Goal: Check status: Check status

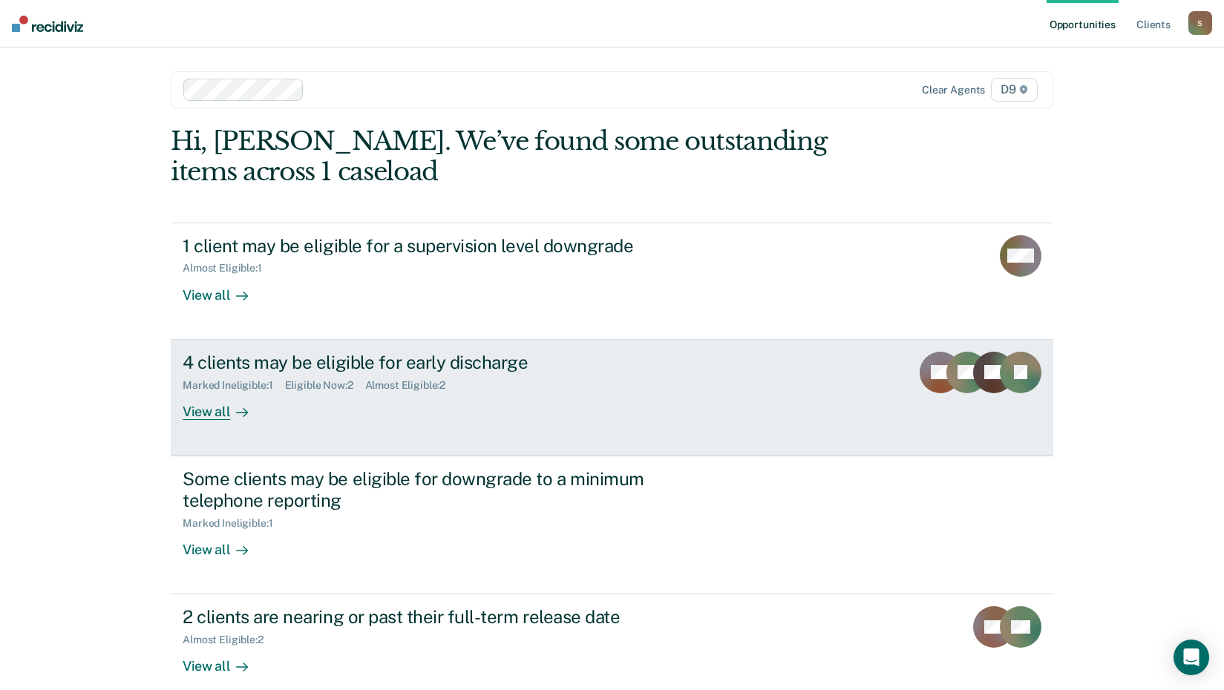
click at [202, 414] on div "View all" at bounding box center [224, 405] width 83 height 29
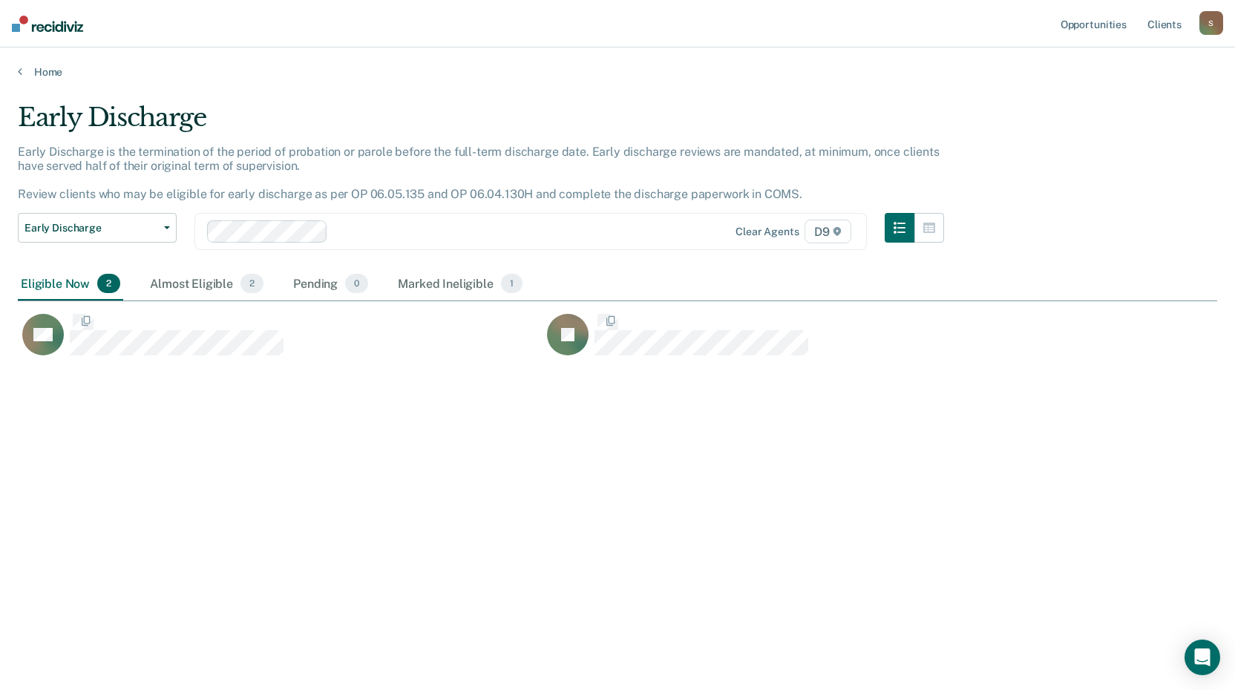
scroll to position [466, 1189]
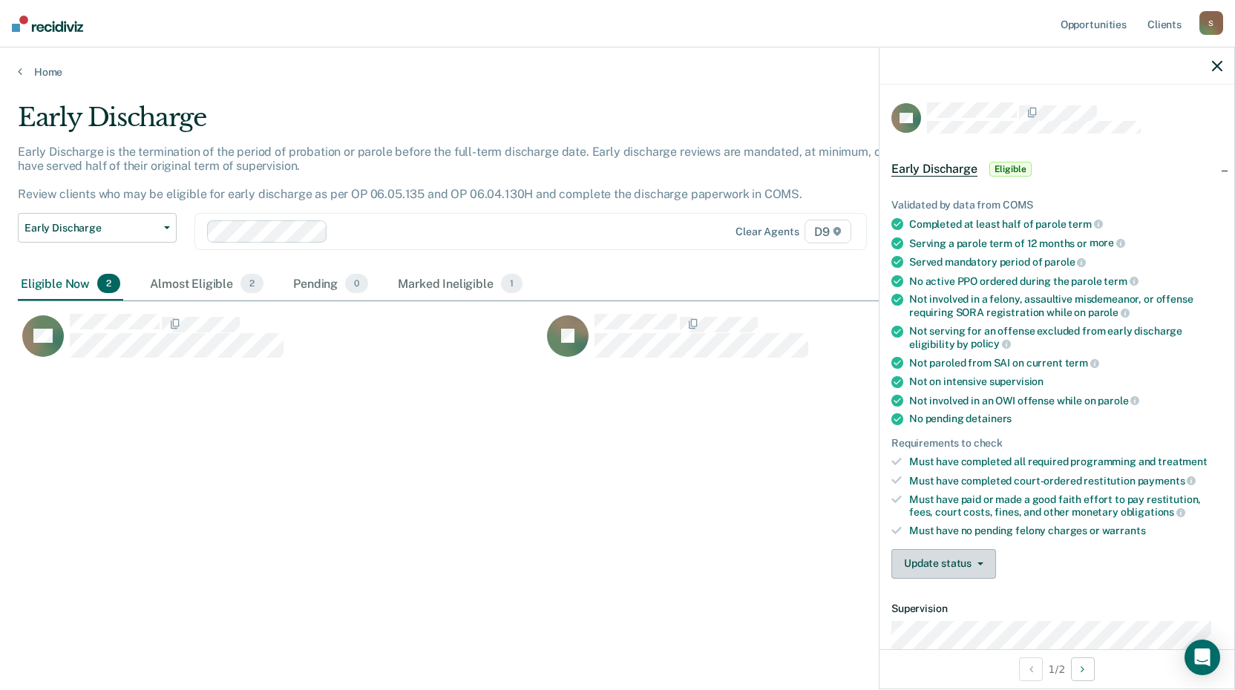
click at [947, 564] on button "Update status" at bounding box center [944, 564] width 105 height 30
click at [950, 617] on button "Mark Ineligible" at bounding box center [963, 624] width 143 height 24
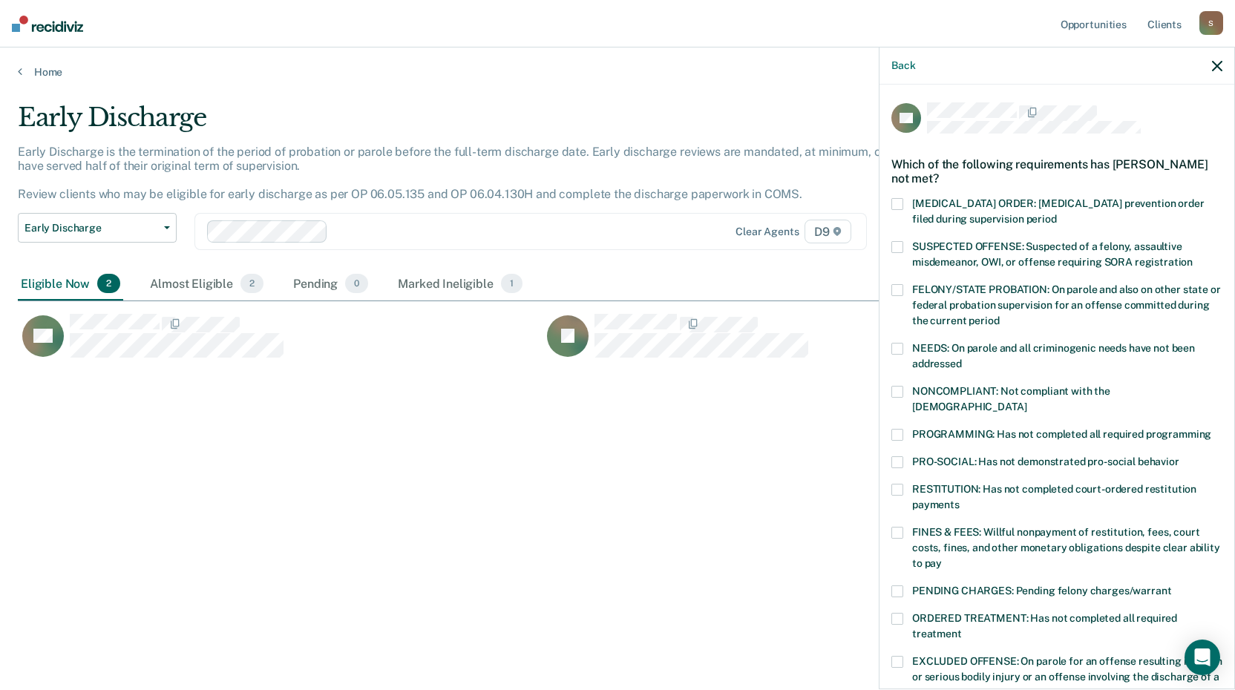
click at [891, 468] on div "RD Which of the following requirements has [PERSON_NAME] not met? [MEDICAL_DATA…" at bounding box center [1057, 386] width 355 height 602
click at [896, 484] on span at bounding box center [898, 490] width 12 height 12
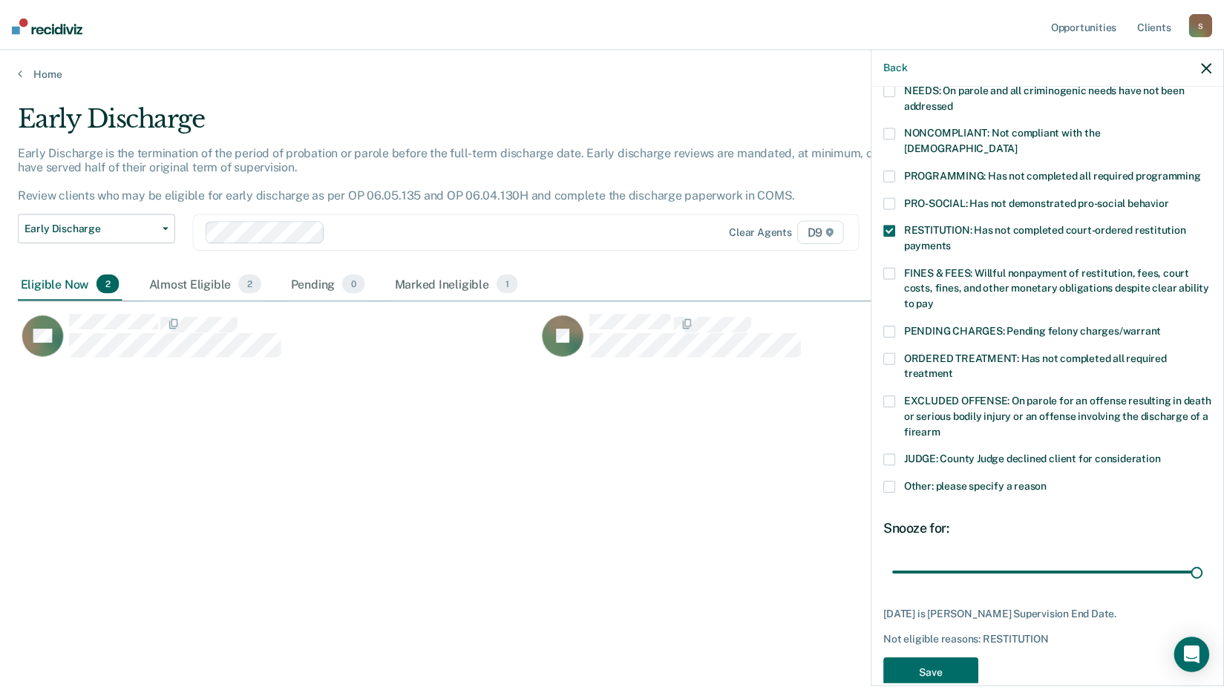
scroll to position [273, 0]
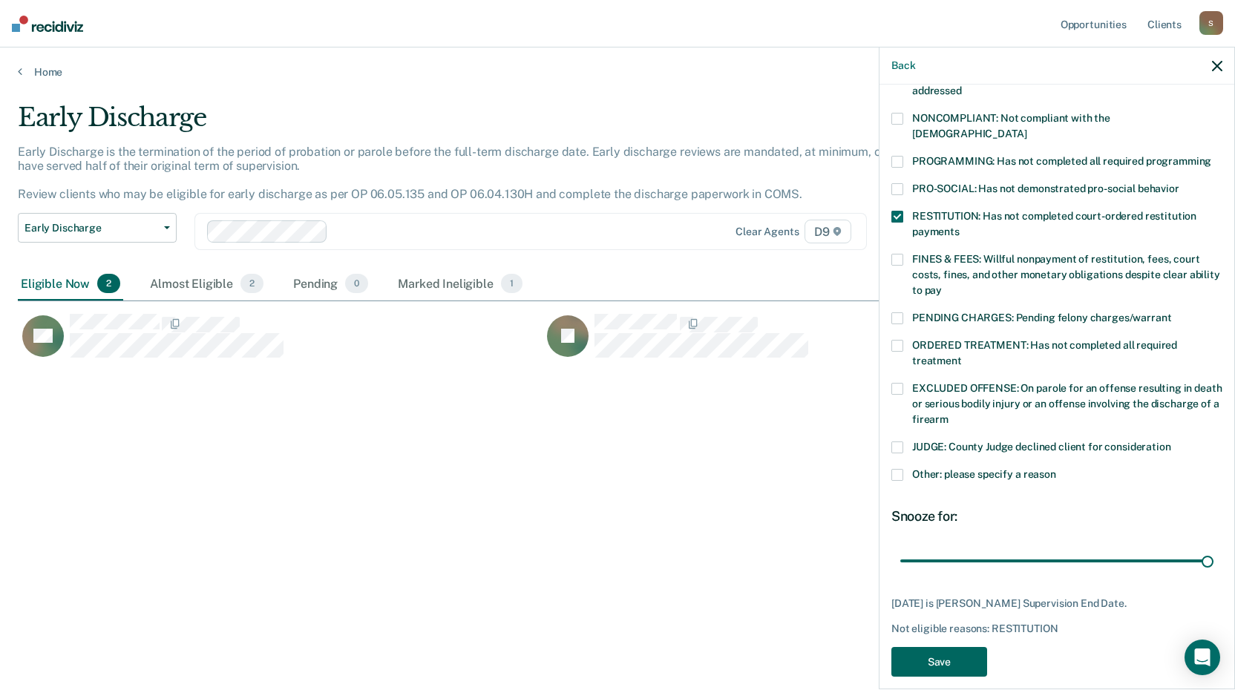
click at [956, 647] on button "Save" at bounding box center [940, 662] width 96 height 30
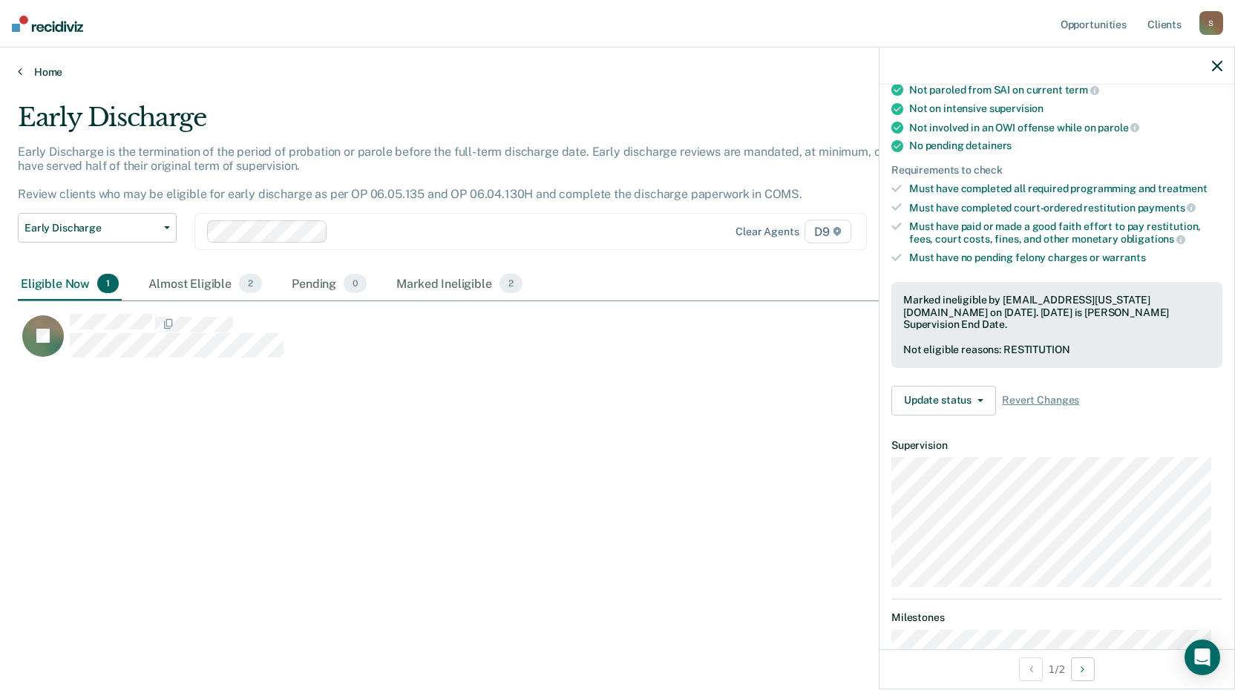
click at [24, 74] on link "Home" at bounding box center [618, 71] width 1200 height 13
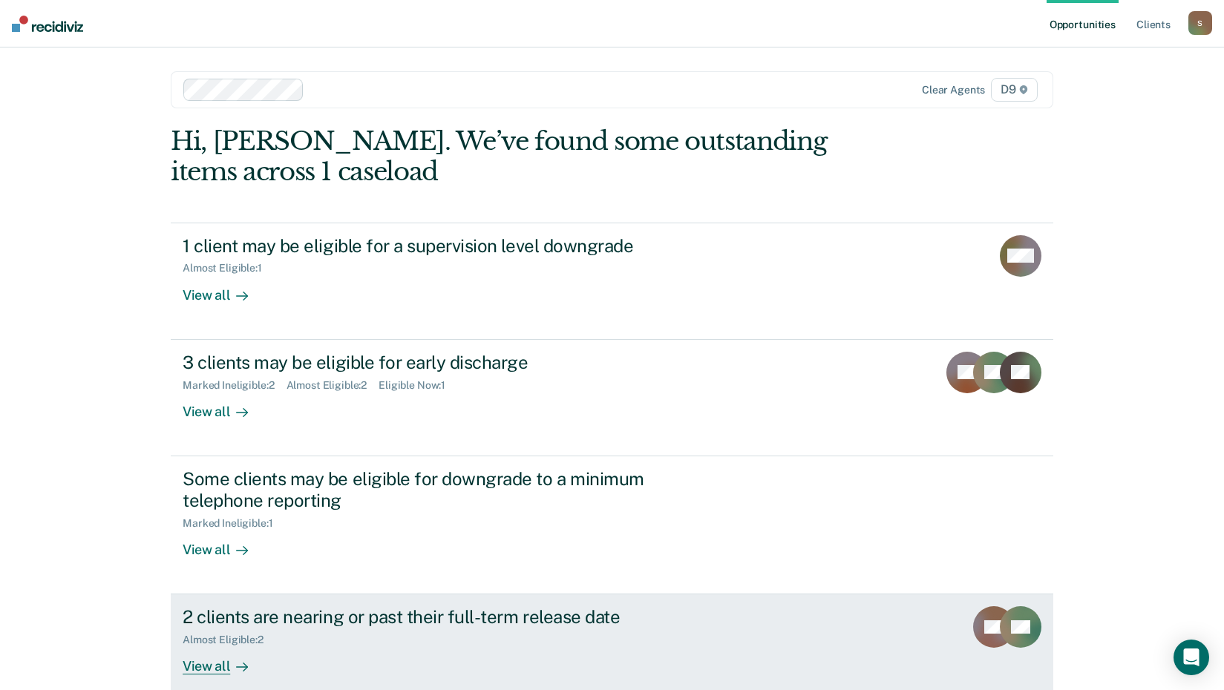
scroll to position [148, 0]
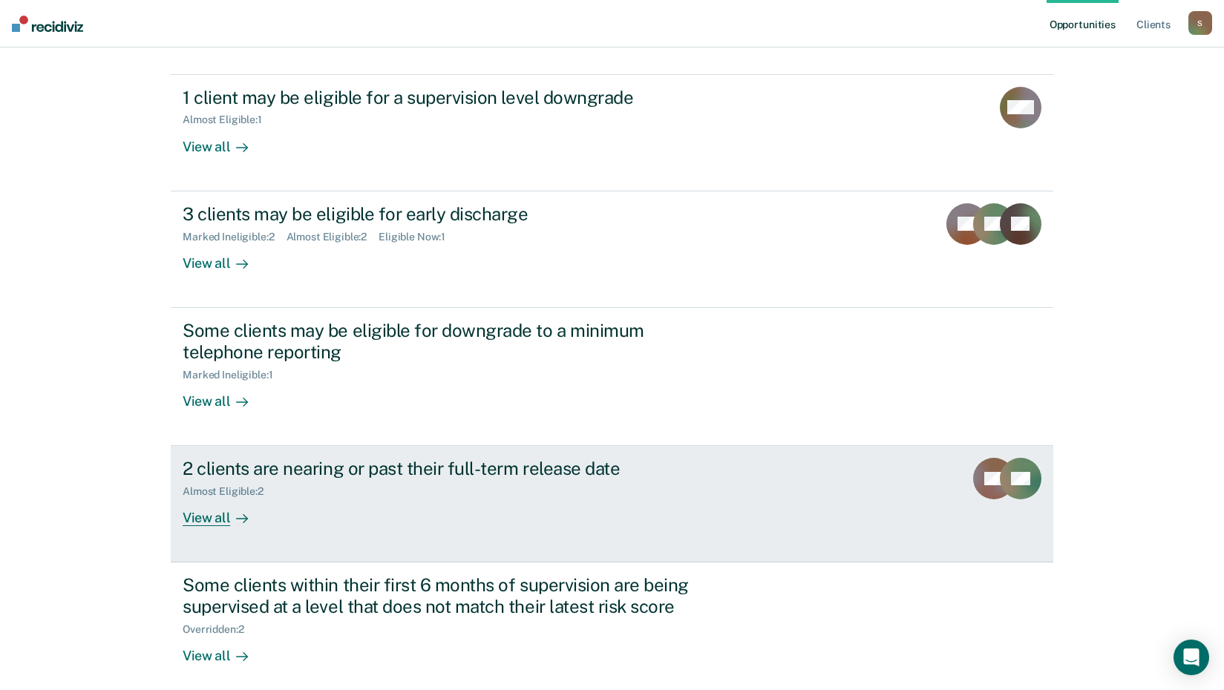
click at [200, 523] on div "View all" at bounding box center [224, 512] width 83 height 29
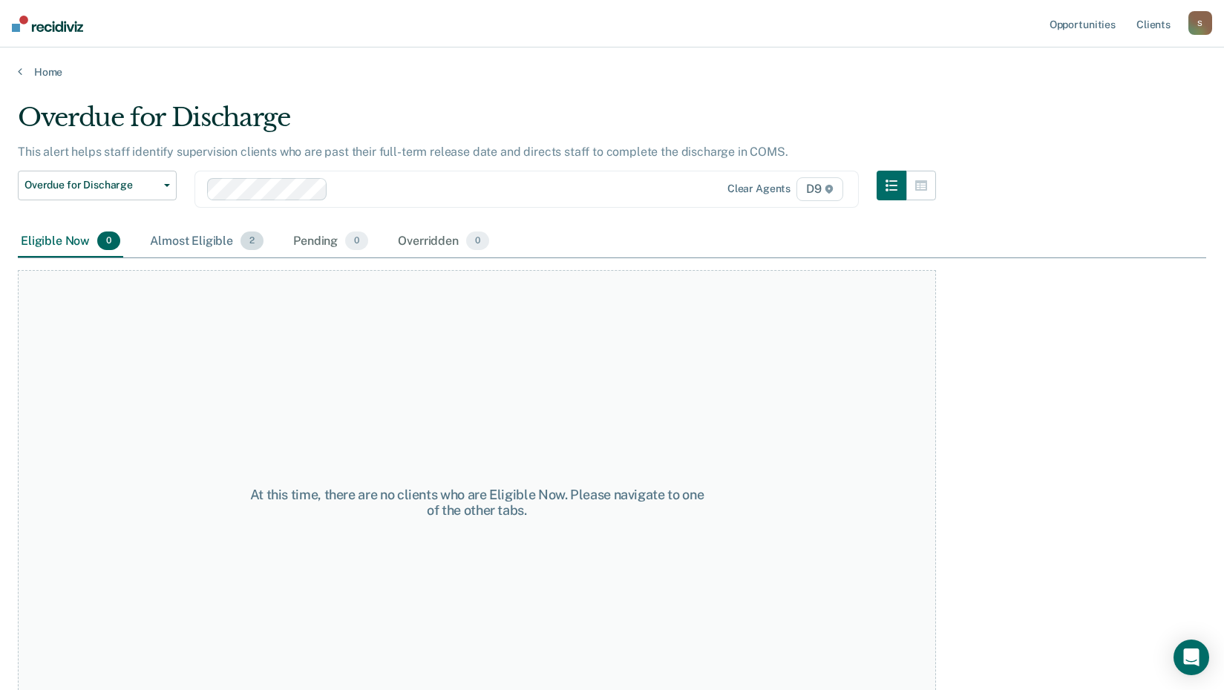
click at [200, 246] on div "Almost Eligible 2" at bounding box center [207, 242] width 120 height 33
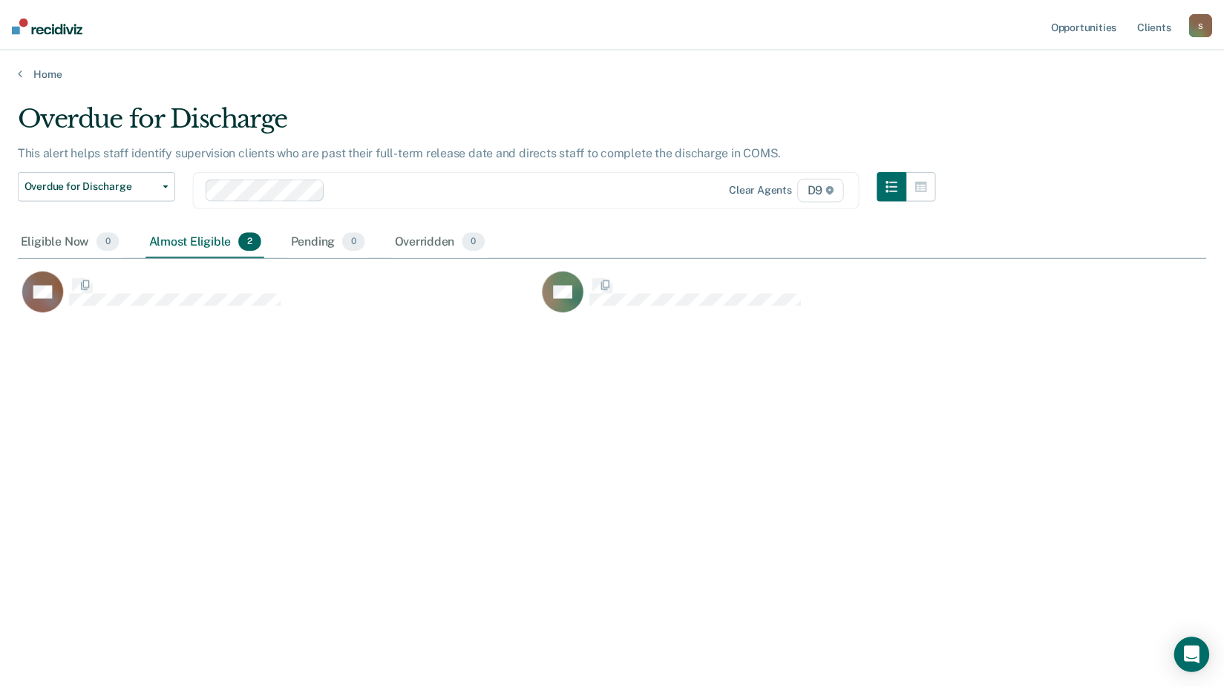
scroll to position [466, 1189]
click at [25, 68] on link "Home" at bounding box center [618, 71] width 1200 height 13
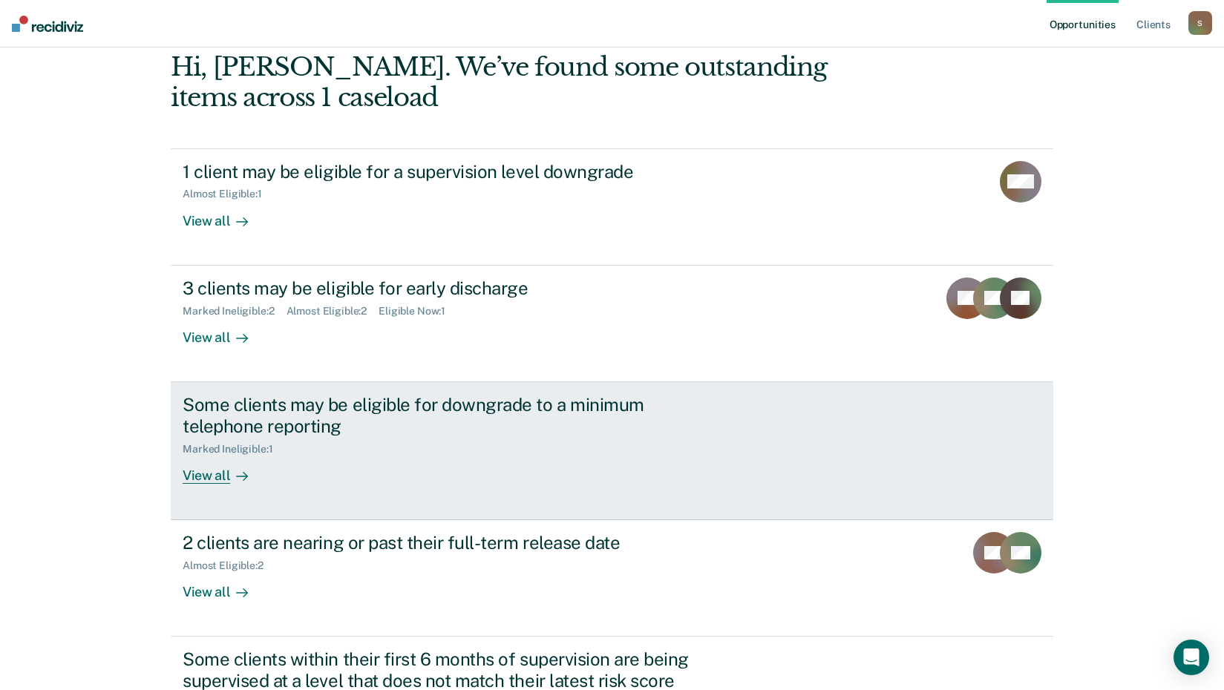
scroll to position [70, 0]
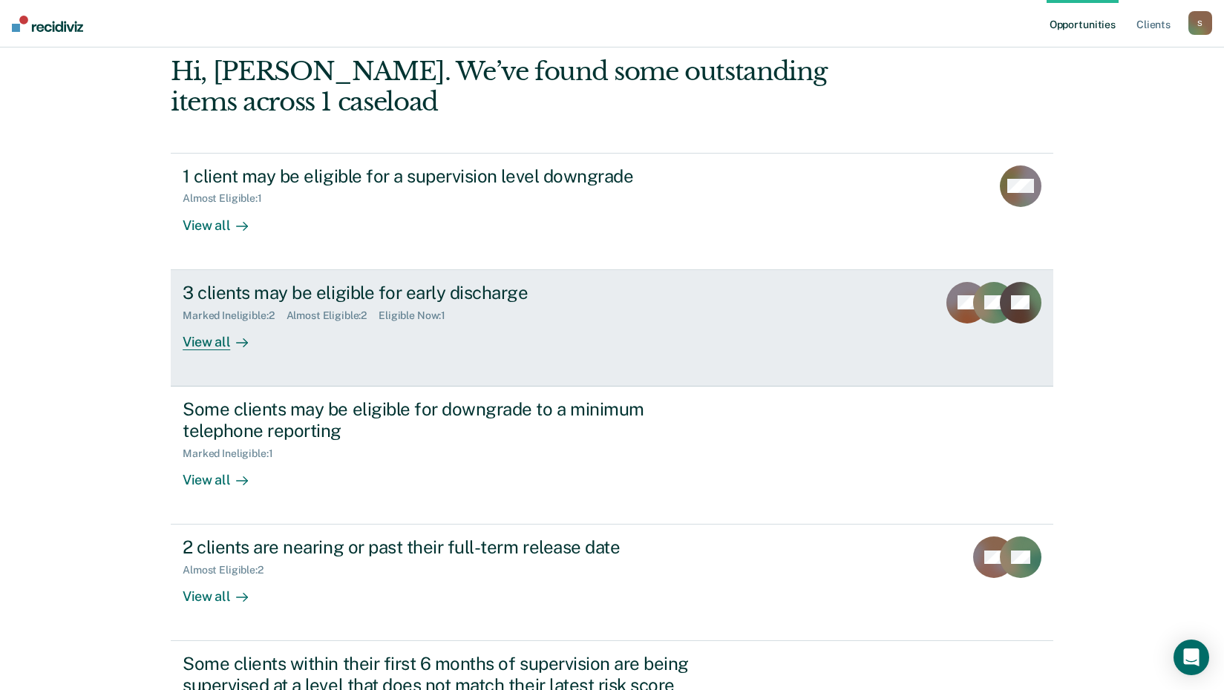
click at [205, 339] on div "View all" at bounding box center [224, 335] width 83 height 29
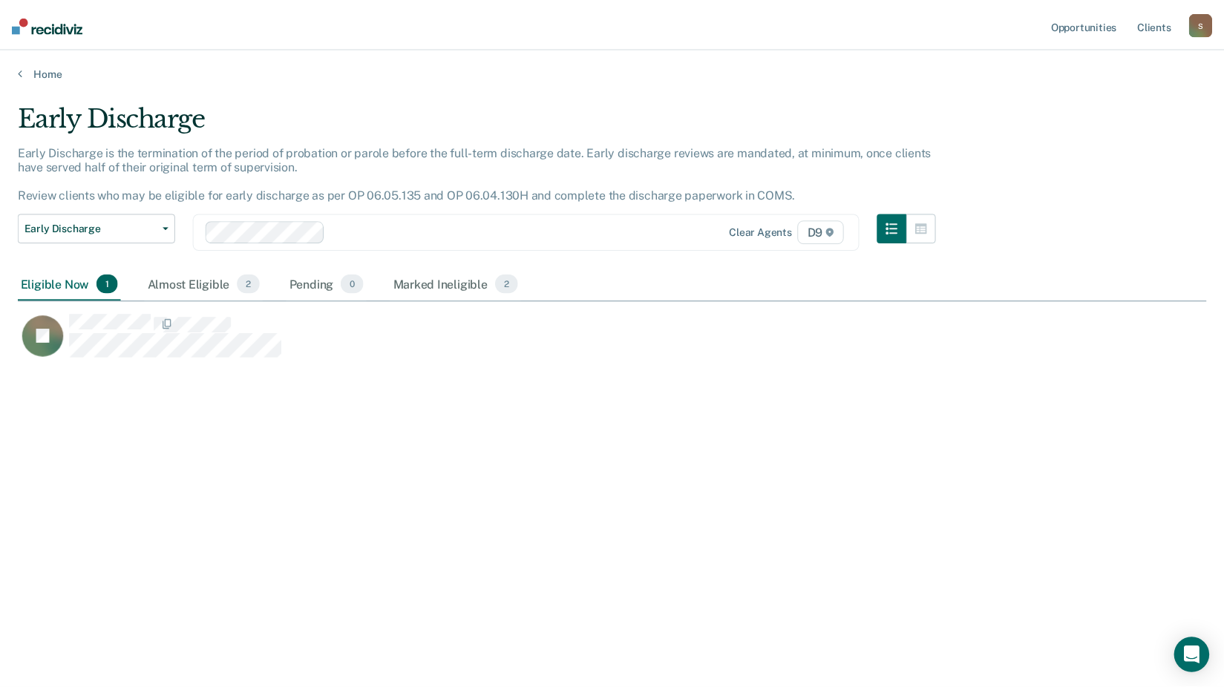
scroll to position [466, 1189]
click at [27, 76] on link "Home" at bounding box center [618, 71] width 1200 height 13
